Goal: Task Accomplishment & Management: Manage account settings

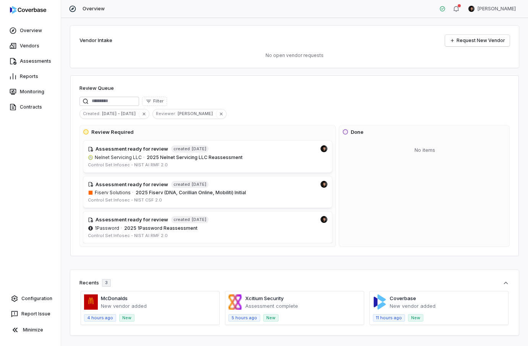
click at [434, 15] on div "Overview Clarence Chio" at bounding box center [294, 9] width 467 height 18
click at [434, 6] on html "Overview Vendors Assessments Reports Monitoring Contracts Configuration Report …" at bounding box center [264, 173] width 528 height 346
click at [434, 70] on div "Log out" at bounding box center [488, 70] width 58 height 12
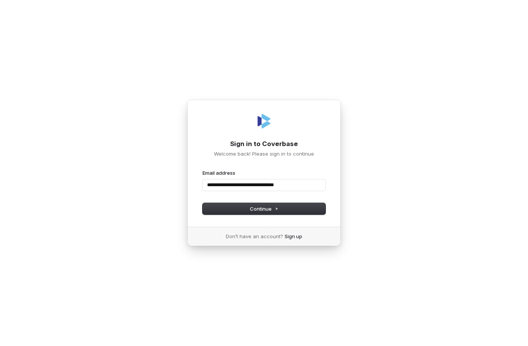
type input "**********"
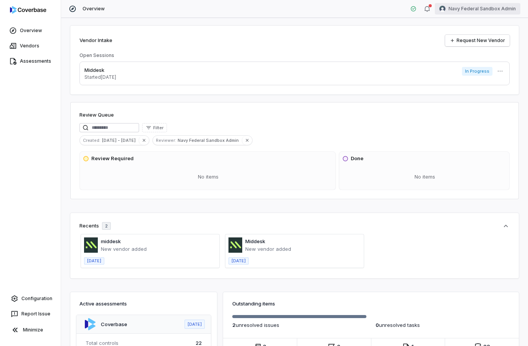
click at [470, 10] on html "Overview Vendors Assessments Configuration Report Issue Minimize Overview Navy …" at bounding box center [264, 173] width 528 height 346
click at [49, 301] on html "Overview Vendors Assessments Configuration Report Issue Minimize Overview Navy …" at bounding box center [264, 173] width 528 height 346
click at [49, 301] on link "Configuration" at bounding box center [30, 298] width 55 height 14
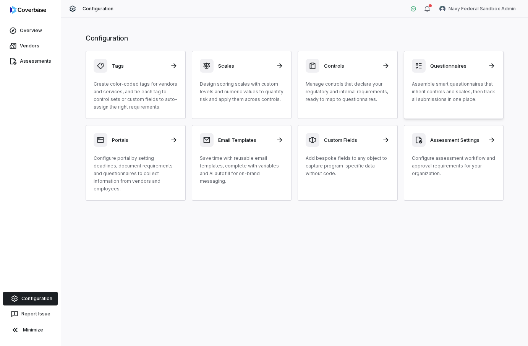
click at [433, 97] on p "Assemble smart questionnaires that inherit controls and scales, then track all …" at bounding box center [454, 91] width 84 height 23
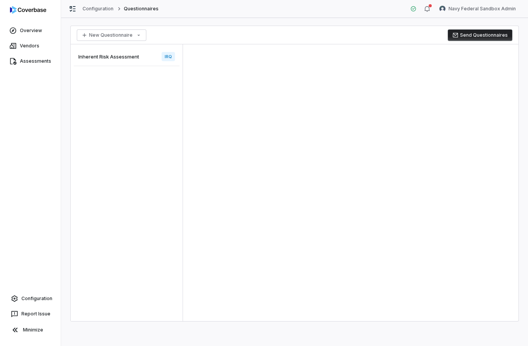
click at [91, 54] on span "Inherent Risk Assessment" at bounding box center [108, 56] width 61 height 7
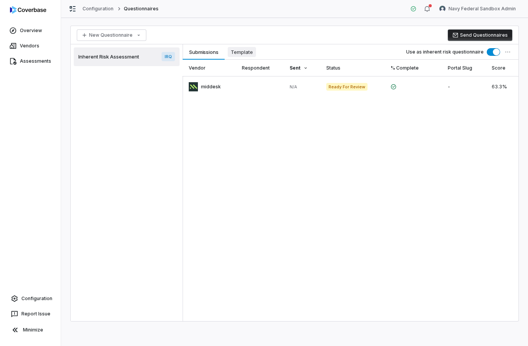
click at [238, 54] on span "Template" at bounding box center [242, 52] width 28 height 10
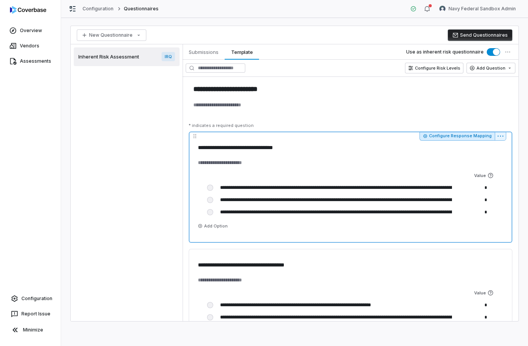
click at [444, 137] on button "Configure Response Mapping" at bounding box center [456, 135] width 75 height 9
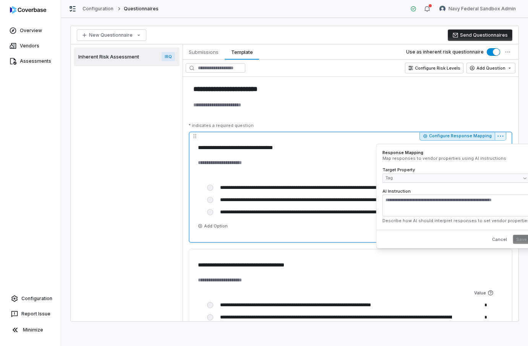
type textarea "*"
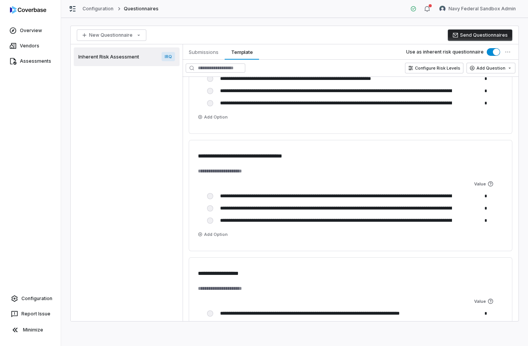
scroll to position [285, 0]
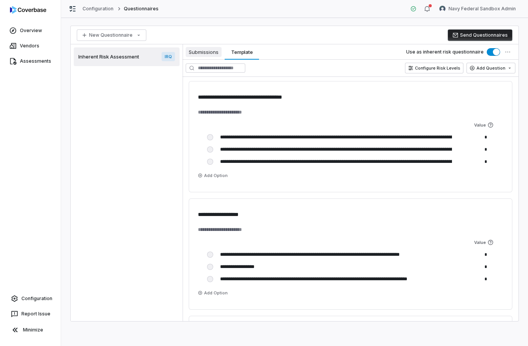
type textarea "*"
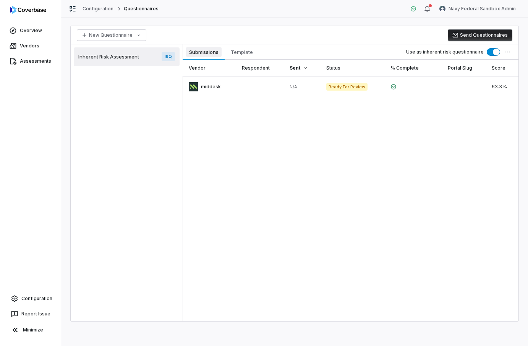
click at [196, 56] on span "Submissions" at bounding box center [204, 52] width 36 height 10
click at [215, 87] on link at bounding box center [209, 86] width 53 height 21
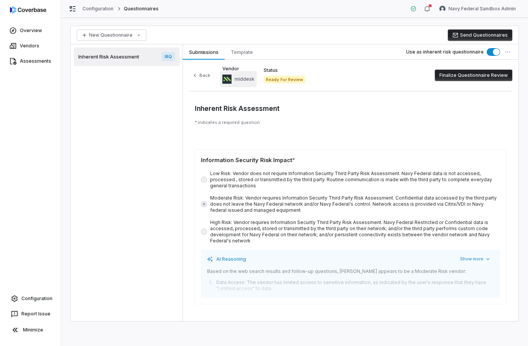
click at [238, 79] on span "middesk" at bounding box center [244, 79] width 20 height 6
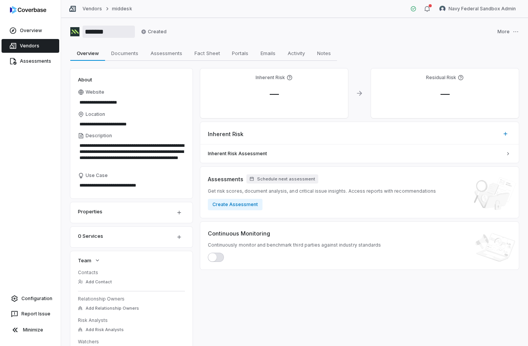
click at [90, 32] on input "*******" at bounding box center [108, 32] width 52 height 12
type input "*******"
click at [227, 36] on div "******* Created More" at bounding box center [294, 32] width 448 height 12
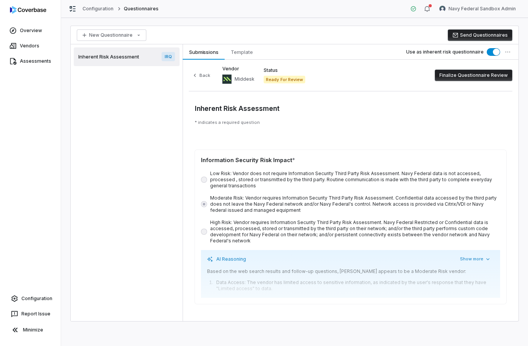
click at [458, 266] on div "AI Reasoning Show more Based on the web search results and follow-up questions,…" at bounding box center [350, 274] width 299 height 48
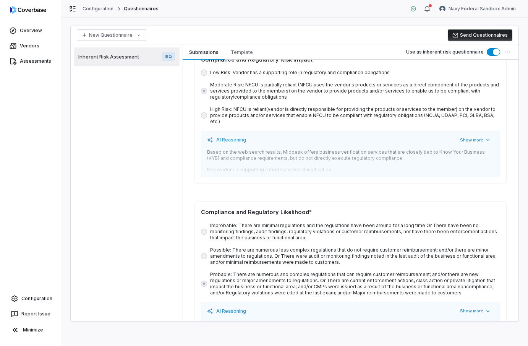
scroll to position [398, 0]
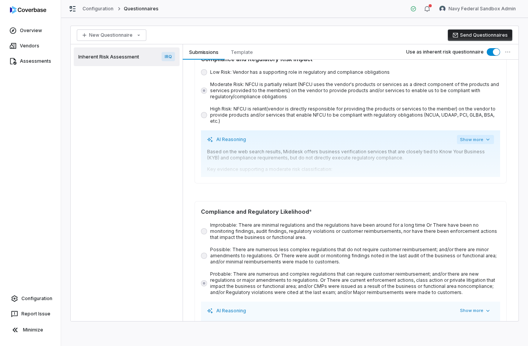
click at [472, 135] on button "Show more" at bounding box center [475, 139] width 37 height 9
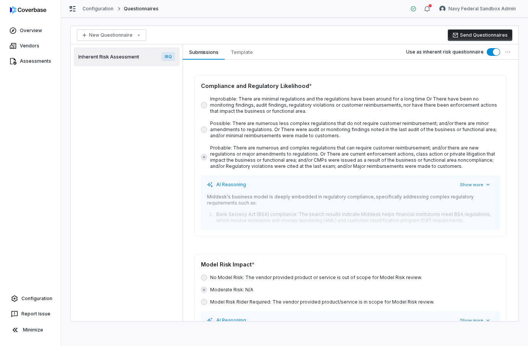
scroll to position [649, 0]
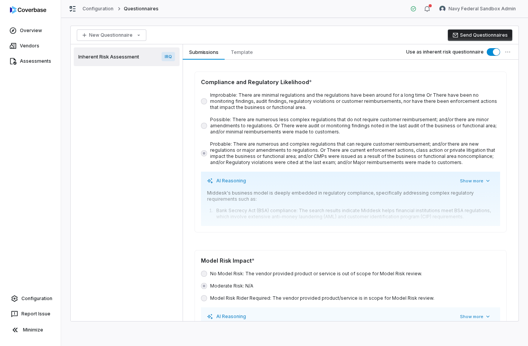
click at [475, 173] on div "AI Reasoning Show more Middesk's business model is deeply embedded in regulator…" at bounding box center [350, 198] width 299 height 54
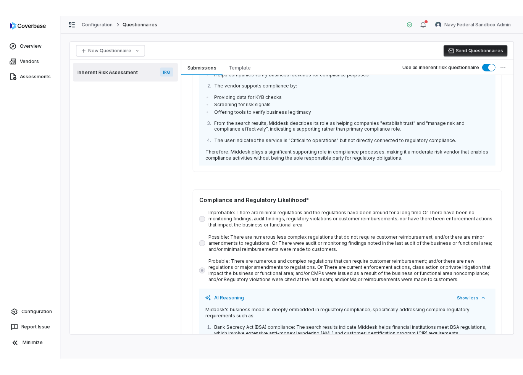
scroll to position [0, 0]
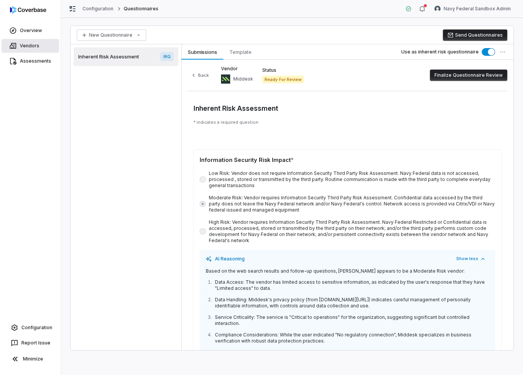
click at [28, 44] on link "Vendors" at bounding box center [31, 46] width 58 height 14
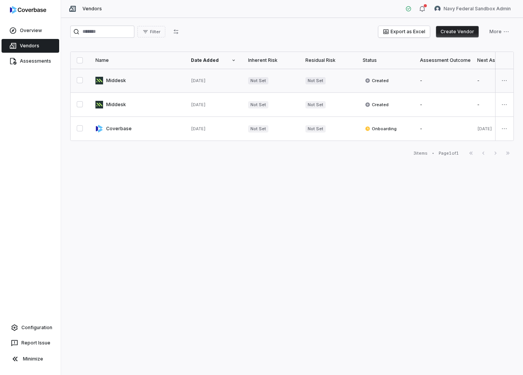
click at [142, 84] on link at bounding box center [136, 81] width 95 height 24
click at [137, 107] on link at bounding box center [136, 105] width 95 height 24
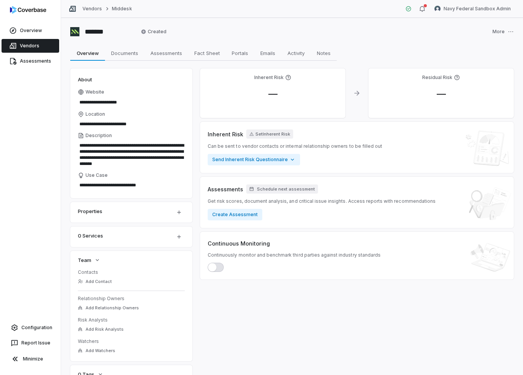
click at [31, 45] on link "Vendors" at bounding box center [31, 46] width 58 height 14
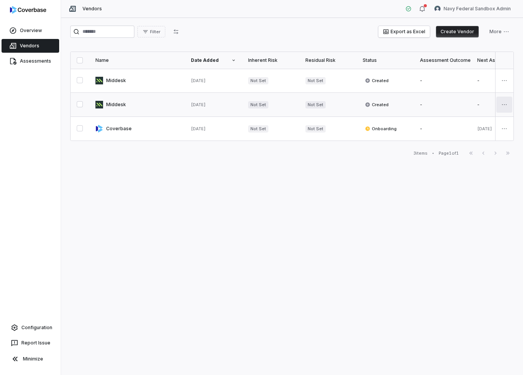
click at [500, 100] on html "Overview Vendors Assessments Configuration Report Issue Minimize Vendors Navy F…" at bounding box center [261, 187] width 523 height 375
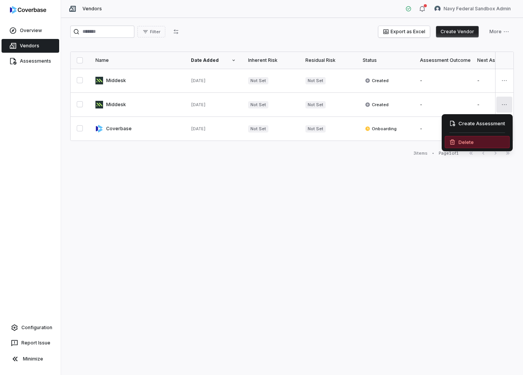
click at [462, 139] on div "Delete" at bounding box center [477, 142] width 65 height 12
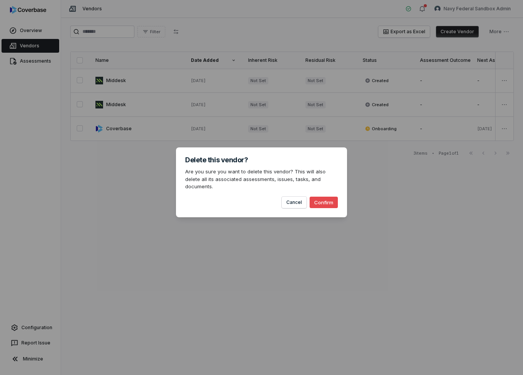
click at [320, 202] on button "Confirm" at bounding box center [324, 202] width 28 height 11
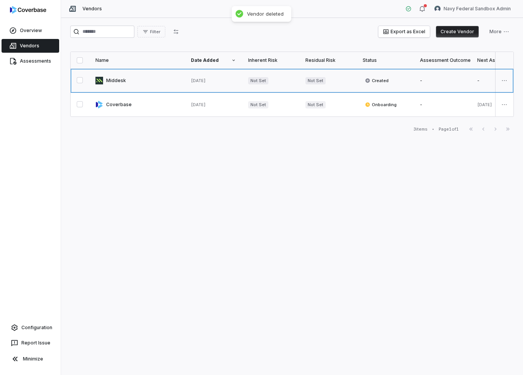
click at [121, 78] on link at bounding box center [136, 81] width 95 height 24
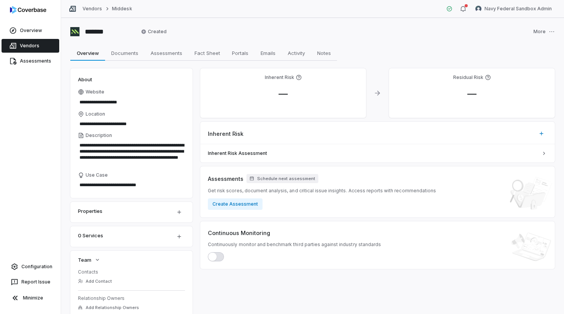
type textarea "*"
